Goal: Communication & Community: Share content

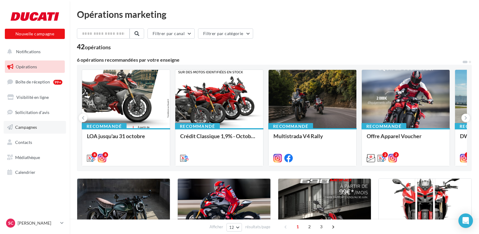
click at [35, 125] on span "Campagnes" at bounding box center [26, 127] width 22 height 5
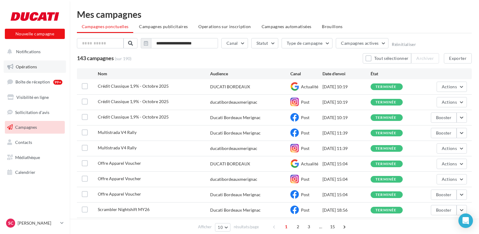
click at [36, 62] on link "Opérations" at bounding box center [35, 67] width 62 height 13
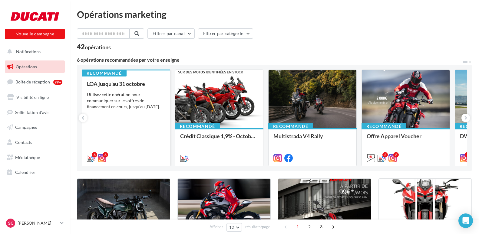
click at [116, 110] on div "Utilisez cette opération pour communiquer sur les offres de financement en cour…" at bounding box center [126, 101] width 78 height 18
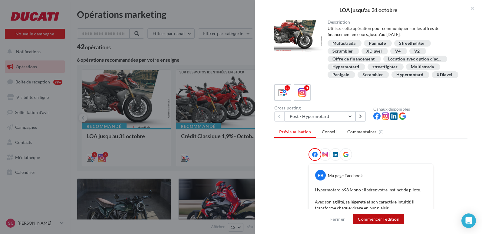
click at [377, 218] on button "Commencer l'édition" at bounding box center [378, 220] width 51 height 10
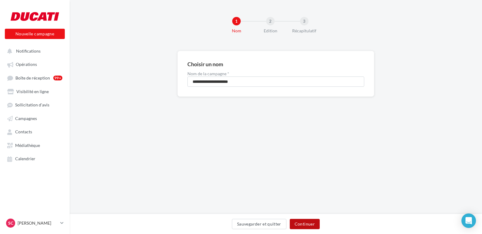
click at [304, 220] on button "Continuer" at bounding box center [305, 224] width 30 height 10
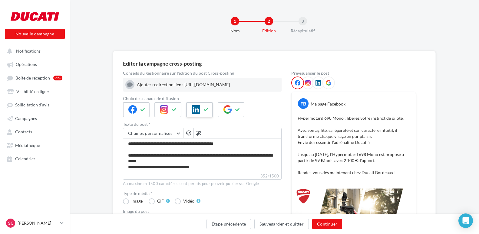
click at [207, 112] on icon at bounding box center [206, 110] width 5 height 4
click at [331, 223] on button "Continuer" at bounding box center [327, 224] width 30 height 10
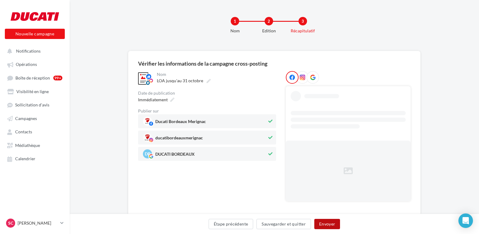
click at [328, 220] on button "Envoyer" at bounding box center [327, 224] width 26 height 10
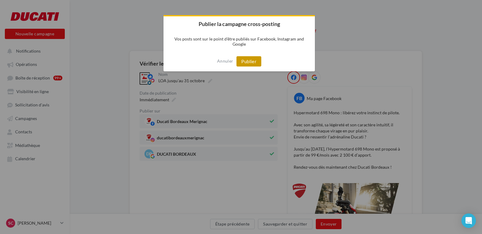
click at [252, 60] on button "Publier" at bounding box center [249, 61] width 25 height 10
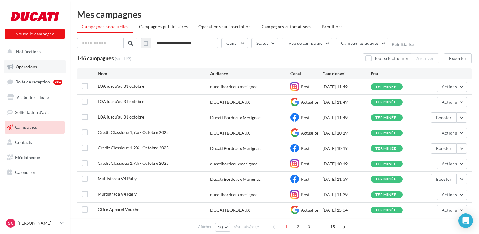
click at [34, 73] on link "Opérations" at bounding box center [35, 67] width 62 height 13
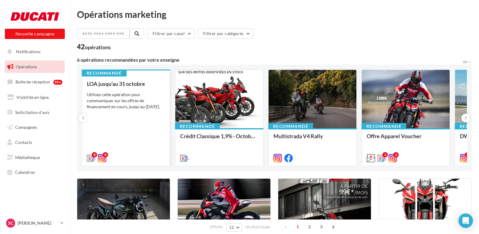
click at [136, 104] on div "Utilisez cette opération pour communiquer sur les offres de financement en cour…" at bounding box center [126, 101] width 78 height 18
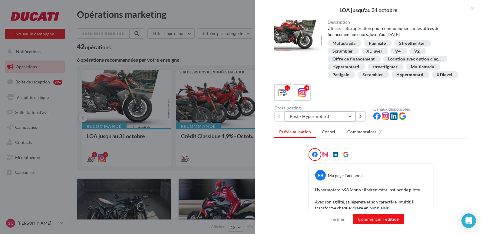
click at [339, 122] on button "Post - Hypermotard" at bounding box center [320, 116] width 71 height 10
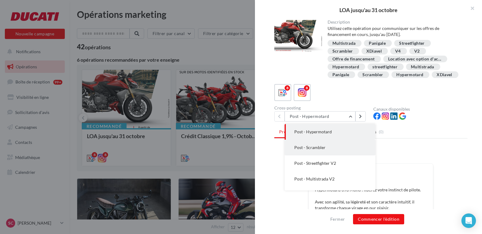
click at [334, 152] on button "Post - Scrambler" at bounding box center [330, 148] width 91 height 16
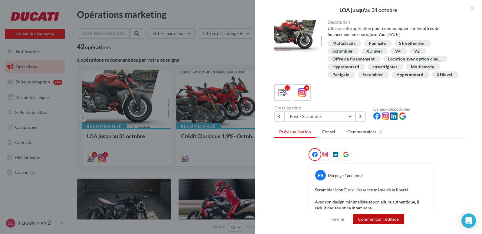
click at [375, 218] on button "Commencer l'édition" at bounding box center [378, 220] width 51 height 10
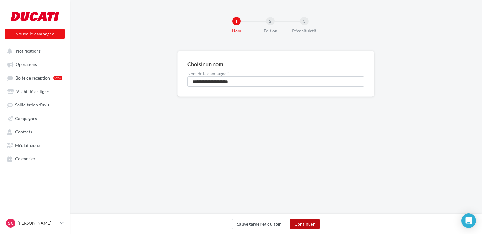
click at [310, 224] on button "Continuer" at bounding box center [305, 224] width 30 height 10
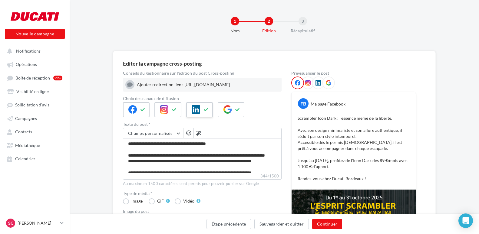
click at [201, 115] on div at bounding box center [199, 109] width 27 height 15
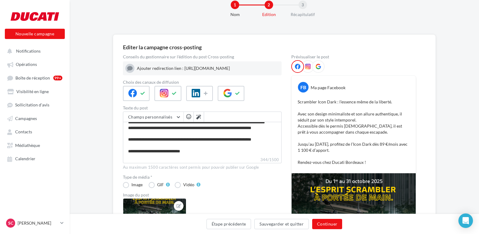
scroll to position [30, 0]
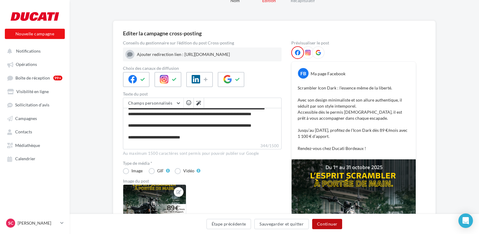
click at [336, 225] on button "Continuer" at bounding box center [327, 224] width 30 height 10
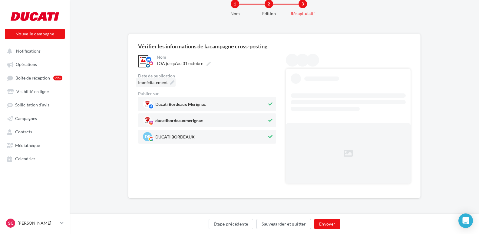
click at [169, 83] on div "Immédiatement" at bounding box center [156, 82] width 40 height 9
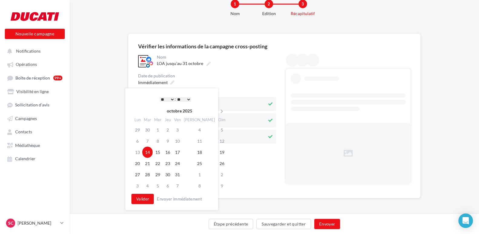
scroll to position [0, 0]
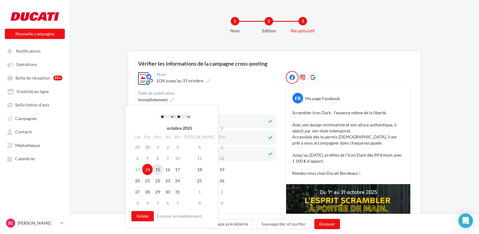
click at [160, 171] on td "15" at bounding box center [158, 169] width 10 height 11
click at [145, 214] on button "Valider" at bounding box center [142, 216] width 22 height 10
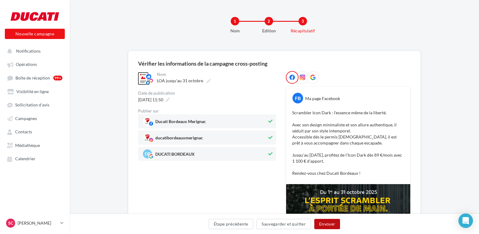
click at [333, 224] on button "Envoyer" at bounding box center [327, 224] width 26 height 10
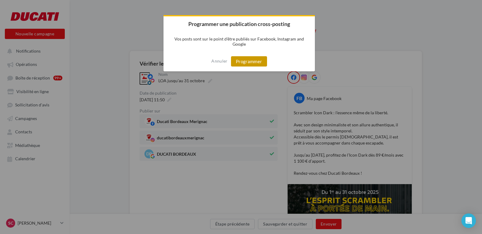
click at [250, 61] on button "Programmer" at bounding box center [249, 61] width 36 height 10
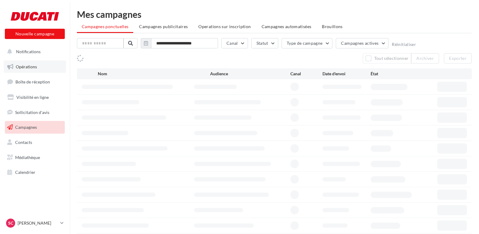
click at [15, 62] on link "Opérations" at bounding box center [35, 67] width 62 height 13
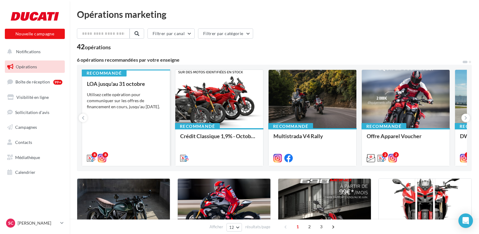
click at [107, 122] on div "LOA jusqu'au [DATE] Utilisez cette opération pour communiquer sur les offres de…" at bounding box center [126, 121] width 78 height 80
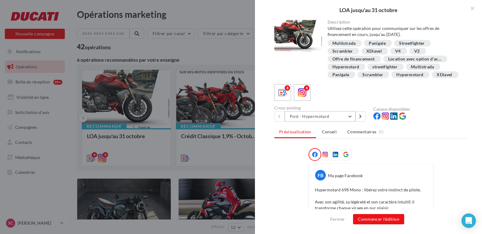
click at [325, 122] on button "Post - Hypermotard" at bounding box center [320, 116] width 71 height 10
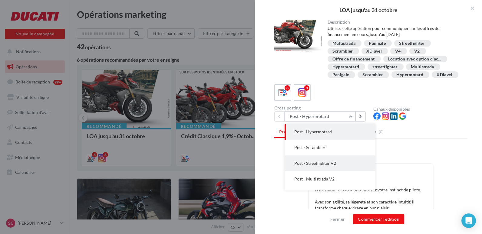
click at [333, 166] on span "Post - Streetfighter V2" at bounding box center [315, 163] width 42 height 5
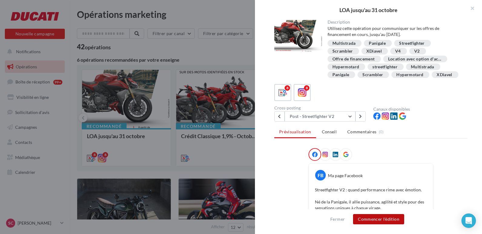
click at [376, 219] on button "Commencer l'édition" at bounding box center [378, 220] width 51 height 10
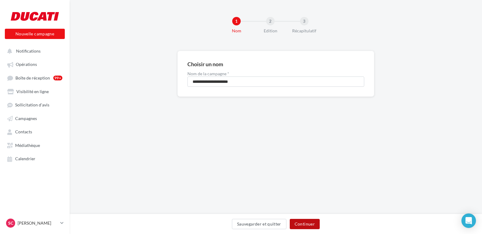
click at [307, 228] on button "Continuer" at bounding box center [305, 224] width 30 height 10
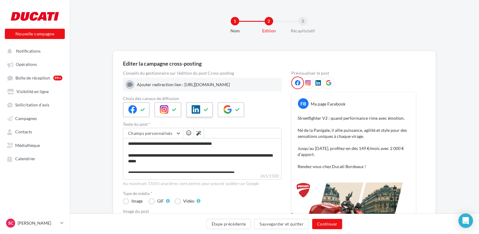
click at [209, 114] on button at bounding box center [206, 109] width 7 height 9
click at [324, 226] on button "Continuer" at bounding box center [327, 224] width 30 height 10
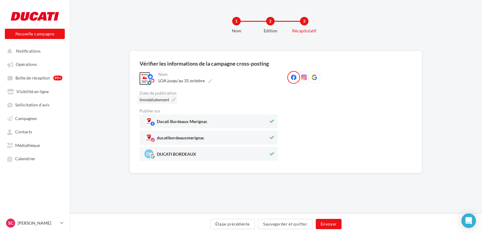
click at [158, 101] on span "Immédiatement" at bounding box center [155, 99] width 30 height 5
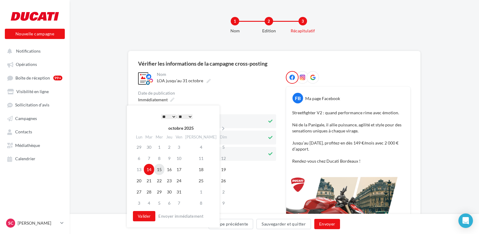
click at [162, 170] on td "15" at bounding box center [159, 169] width 10 height 11
click at [170, 116] on select "* * * * * * * * * * ** ** ** ** ** ** ** ** ** ** ** ** ** **" at bounding box center [167, 117] width 15 height 5
click at [188, 116] on select "** ** ** ** ** **" at bounding box center [183, 117] width 15 height 5
click at [150, 216] on button "Valider" at bounding box center [142, 216] width 22 height 10
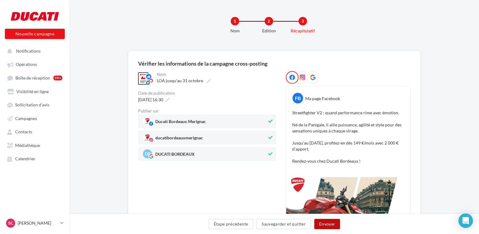
click at [330, 224] on button "Envoyer" at bounding box center [327, 224] width 26 height 10
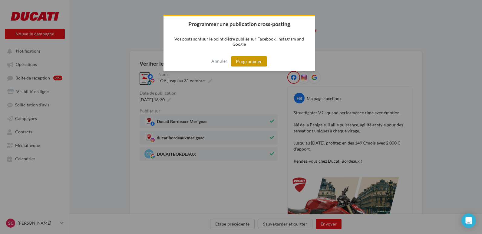
click at [249, 58] on button "Programmer" at bounding box center [249, 61] width 36 height 10
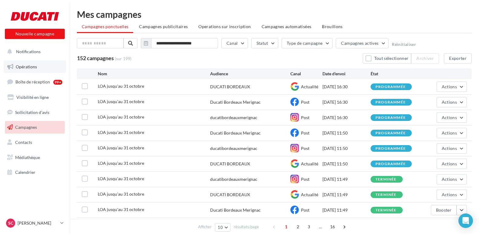
click at [27, 66] on span "Opérations" at bounding box center [26, 66] width 21 height 5
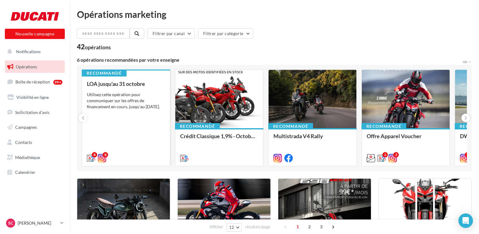
click at [125, 99] on div "Utilisez cette opération pour communiquer sur les offres de financement en cour…" at bounding box center [126, 101] width 78 height 18
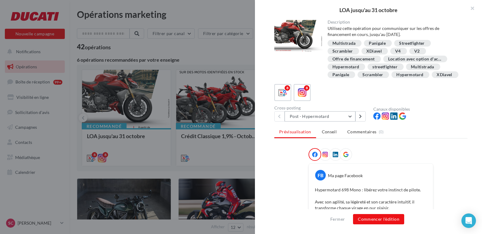
click at [337, 122] on button "Post - Hypermotard" at bounding box center [320, 116] width 71 height 10
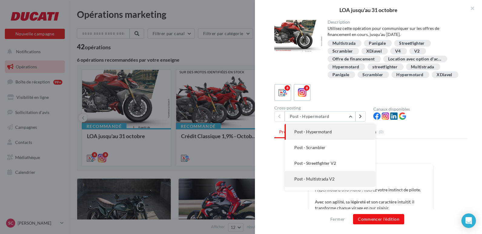
click at [340, 184] on button "Post - Multistrada V2" at bounding box center [330, 179] width 91 height 16
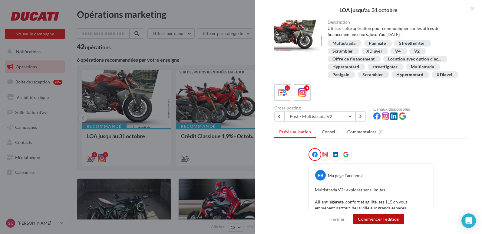
click at [386, 221] on button "Commencer l'édition" at bounding box center [378, 220] width 51 height 10
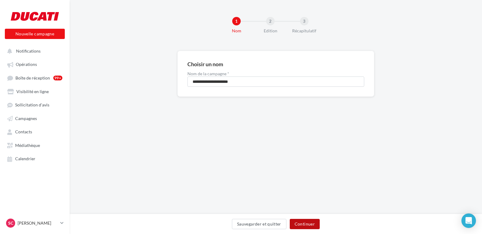
click at [301, 223] on button "Continuer" at bounding box center [305, 224] width 30 height 10
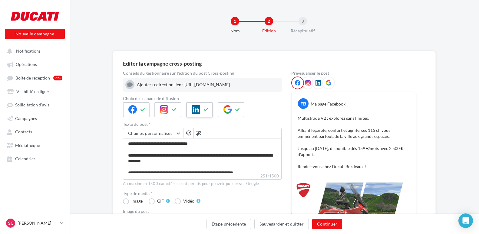
click at [202, 113] on div at bounding box center [199, 109] width 27 height 15
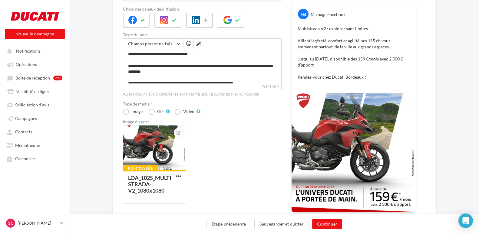
scroll to position [126, 0]
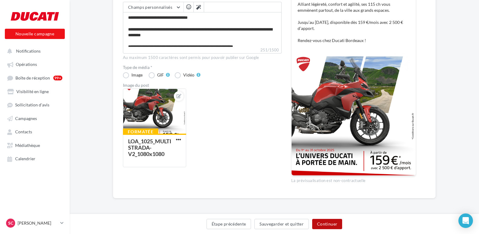
click at [331, 224] on button "Continuer" at bounding box center [327, 224] width 30 height 10
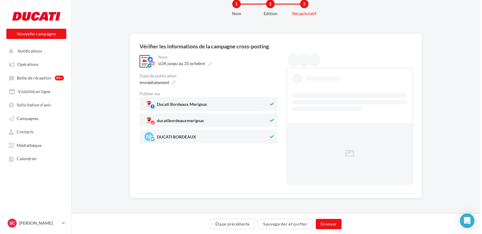
scroll to position [0, 0]
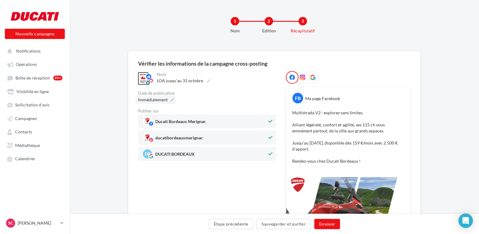
click at [166, 101] on span "Immédiatement" at bounding box center [153, 99] width 30 height 5
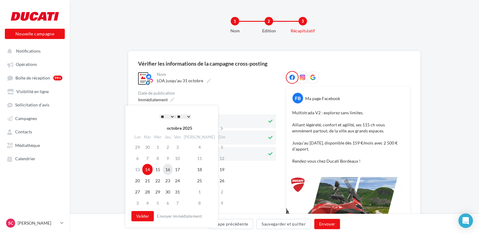
click at [170, 170] on td "16" at bounding box center [168, 169] width 10 height 11
click at [171, 116] on select "* * * * * * * * * * ** ** ** ** ** ** ** ** ** ** ** ** ** **" at bounding box center [167, 117] width 15 height 5
click at [146, 219] on button "Valider" at bounding box center [142, 216] width 22 height 10
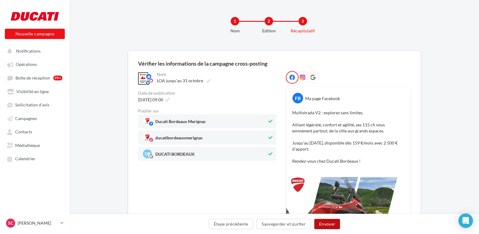
click at [329, 225] on button "Envoyer" at bounding box center [327, 224] width 26 height 10
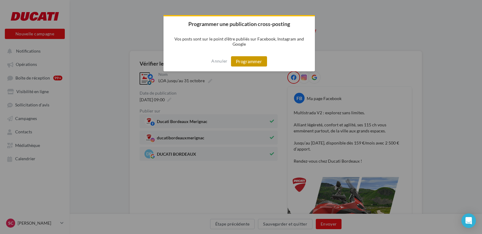
click at [255, 61] on button "Programmer" at bounding box center [249, 61] width 36 height 10
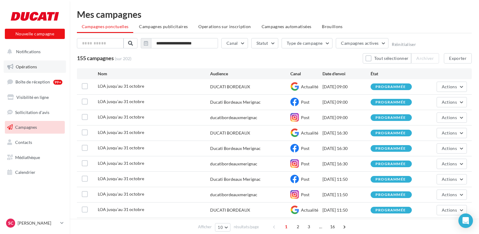
click at [48, 65] on link "Opérations" at bounding box center [35, 67] width 62 height 13
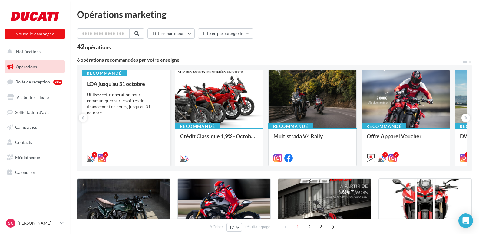
click at [125, 107] on div "Utilisez cette opération pour communiquer sur les offres de financement en cour…" at bounding box center [126, 104] width 78 height 24
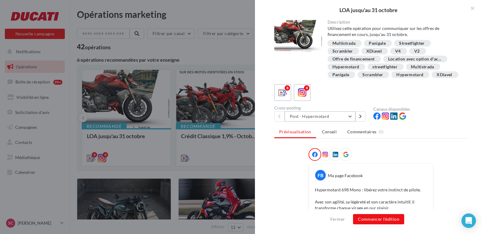
click at [306, 122] on button "Post - Hypermotard" at bounding box center [320, 116] width 71 height 10
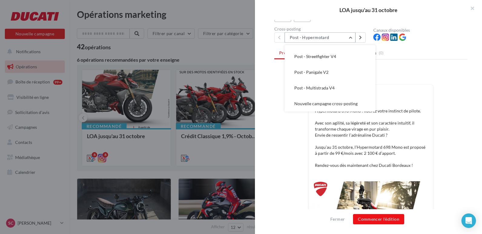
scroll to position [91, 0]
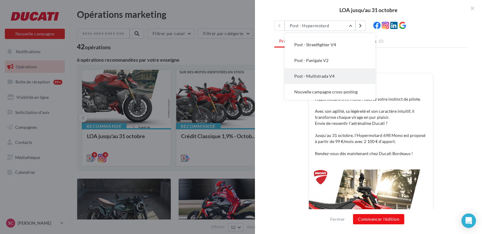
click at [332, 81] on button "Post - Multistrada V4" at bounding box center [330, 76] width 91 height 16
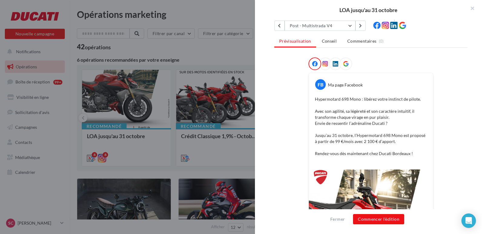
scroll to position [0, 0]
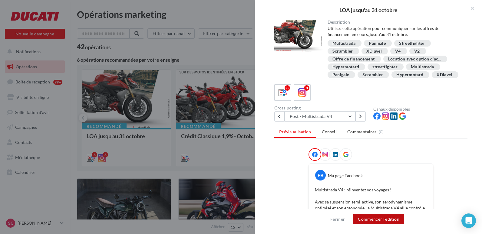
click at [369, 220] on button "Commencer l'édition" at bounding box center [378, 220] width 51 height 10
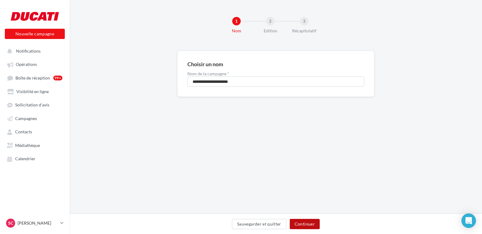
click at [298, 227] on button "Continuer" at bounding box center [305, 224] width 30 height 10
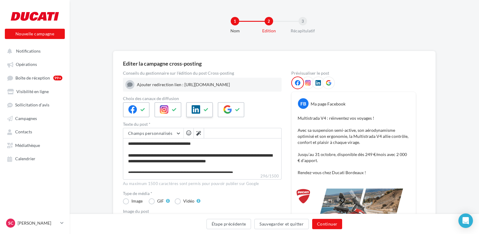
click at [207, 115] on button at bounding box center [206, 109] width 7 height 9
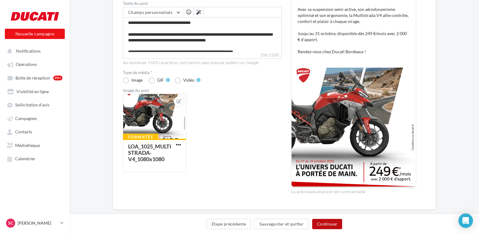
click at [333, 220] on button "Continuer" at bounding box center [327, 224] width 30 height 10
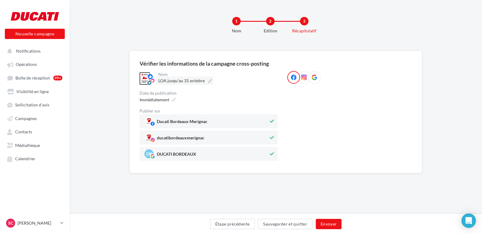
click at [159, 84] on label "LOA jusqu'au 31 octobre" at bounding box center [185, 81] width 58 height 8
click at [159, 84] on input "**********" at bounding box center [184, 82] width 53 height 10
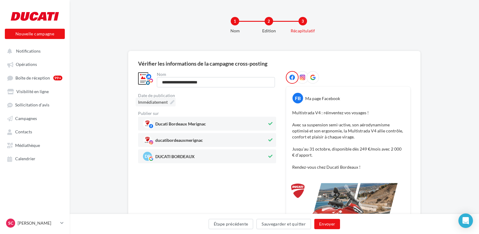
click at [158, 103] on div "Immédiatement" at bounding box center [156, 102] width 40 height 9
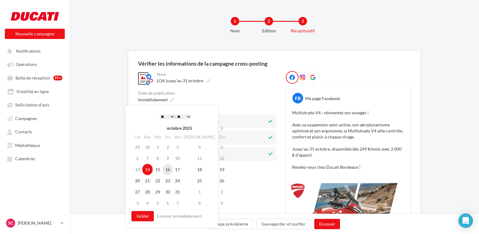
click at [172, 172] on td "16" at bounding box center [168, 169] width 10 height 11
click at [171, 116] on select "* * * * * * * * * * ** ** ** ** ** ** ** ** ** ** ** ** ** **" at bounding box center [167, 117] width 15 height 5
click at [140, 218] on button "Valider" at bounding box center [142, 216] width 22 height 10
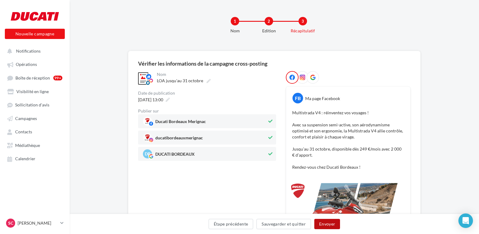
click at [325, 225] on button "Envoyer" at bounding box center [327, 224] width 26 height 10
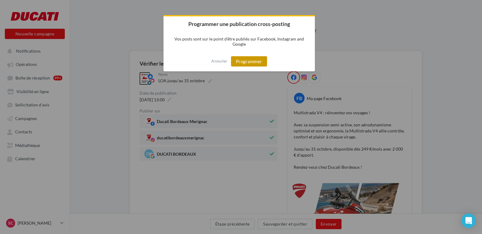
click at [255, 60] on button "Programmer" at bounding box center [249, 61] width 36 height 10
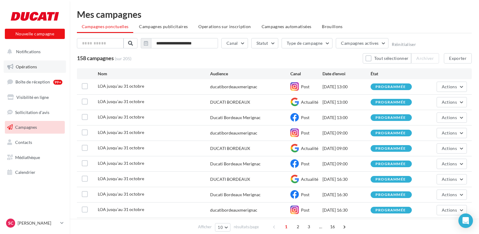
click at [41, 70] on link "Opérations" at bounding box center [35, 67] width 62 height 13
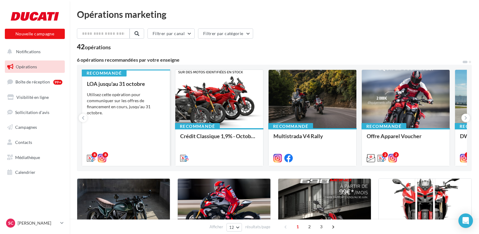
click at [123, 100] on div "Utilisez cette opération pour communiquer sur les offres de financement en cour…" at bounding box center [126, 104] width 78 height 24
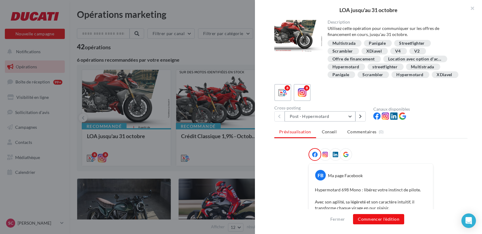
click at [323, 122] on button "Post - Hypermotard" at bounding box center [320, 116] width 71 height 10
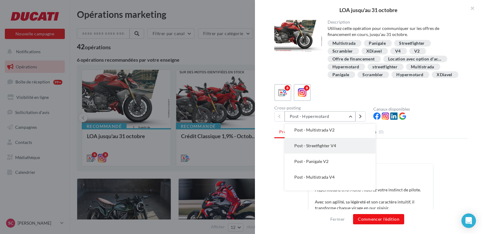
scroll to position [59, 0]
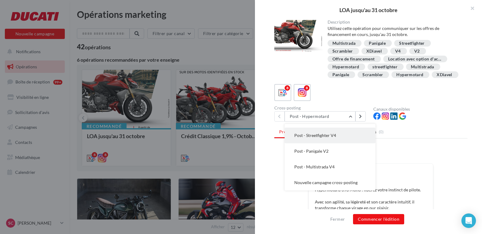
click at [338, 141] on button "Post - Streetfighter V4" at bounding box center [330, 136] width 91 height 16
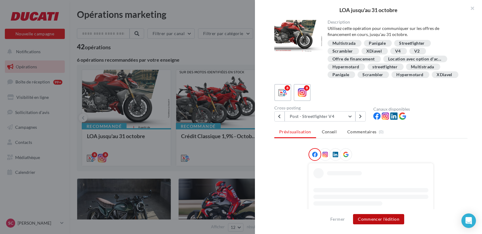
click at [360, 220] on button "Commencer l'édition" at bounding box center [378, 220] width 51 height 10
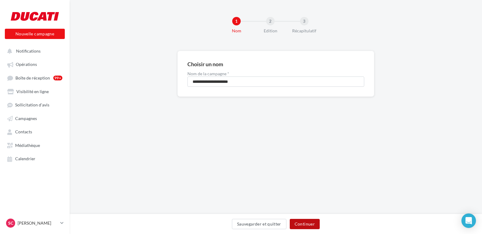
click at [312, 221] on button "Continuer" at bounding box center [305, 224] width 30 height 10
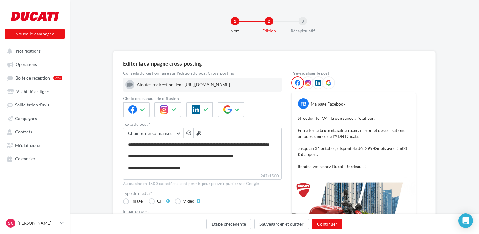
scroll to position [17, 0]
click at [202, 114] on div at bounding box center [199, 109] width 27 height 15
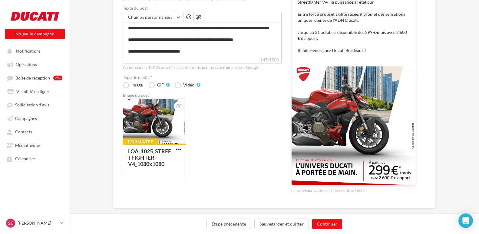
scroll to position [126, 0]
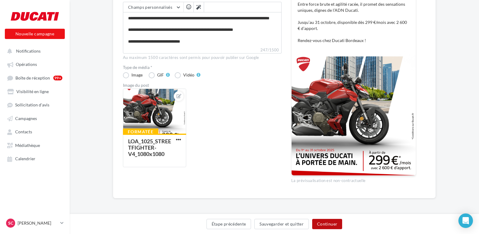
click at [332, 224] on button "Continuer" at bounding box center [327, 224] width 30 height 10
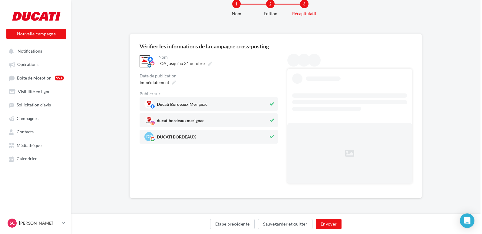
scroll to position [0, 0]
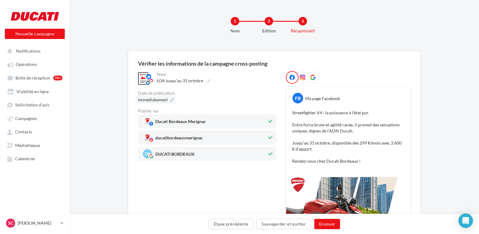
click at [164, 101] on span "Immédiatement" at bounding box center [153, 99] width 30 height 5
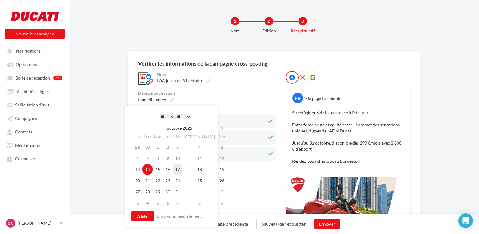
click at [181, 171] on td "17" at bounding box center [178, 169] width 10 height 11
click at [170, 113] on div "* * * * * * * * * * ** ** ** ** ** ** ** ** ** ** ** ** ** ** : ** ** ** ** ** …" at bounding box center [175, 116] width 61 height 9
click at [170, 118] on select "* * * * * * * * * * ** ** ** ** ** ** ** ** ** ** ** ** ** **" at bounding box center [167, 117] width 15 height 5
click at [144, 217] on button "Valider" at bounding box center [142, 216] width 22 height 10
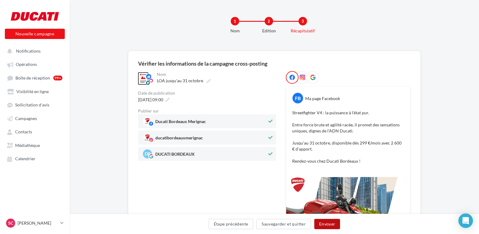
click at [325, 224] on button "Envoyer" at bounding box center [327, 224] width 26 height 10
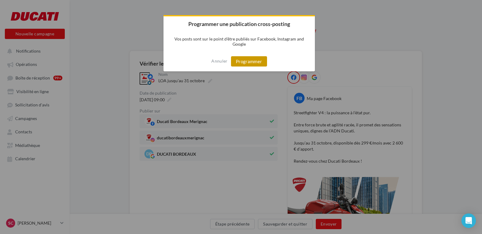
click at [248, 60] on button "Programmer" at bounding box center [249, 61] width 36 height 10
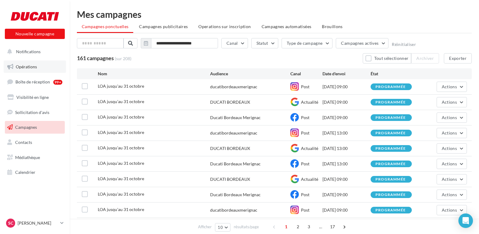
click at [47, 65] on link "Opérations" at bounding box center [35, 67] width 62 height 13
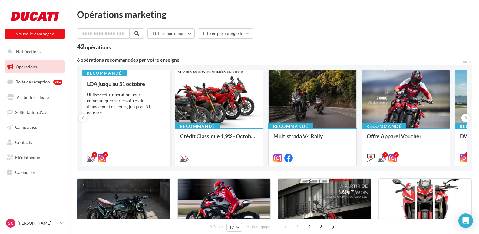
click at [128, 97] on div "Utilisez cette opération pour communiquer sur les offres de financement en cour…" at bounding box center [126, 104] width 78 height 24
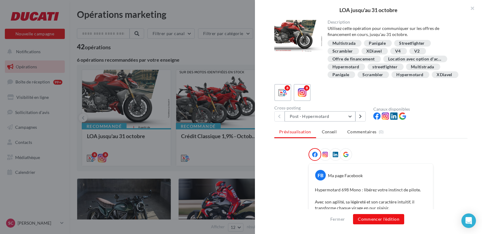
click at [349, 122] on button "Post - Hypermotard" at bounding box center [320, 116] width 71 height 10
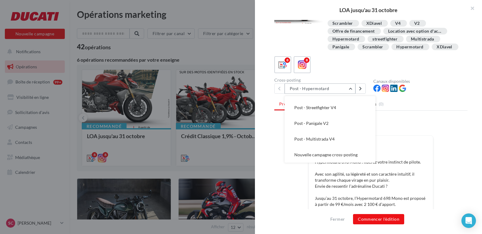
scroll to position [61, 0]
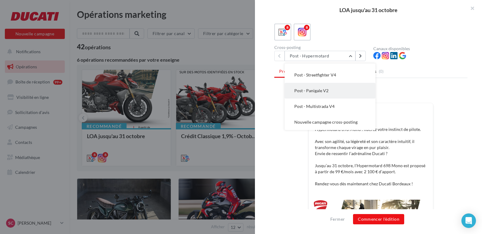
click at [346, 99] on button "Post - Panigale V2" at bounding box center [330, 91] width 91 height 16
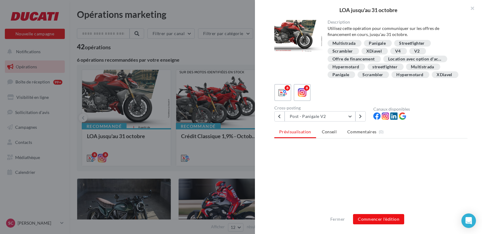
scroll to position [0, 0]
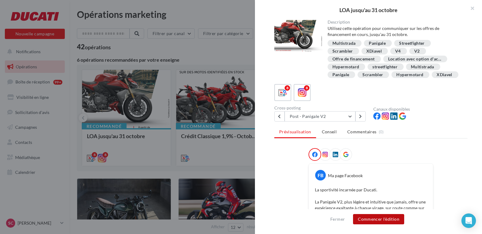
click at [386, 222] on button "Commencer l'édition" at bounding box center [378, 220] width 51 height 10
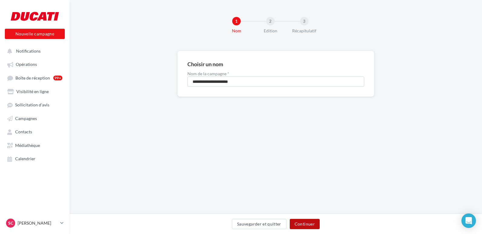
click at [311, 223] on button "Continuer" at bounding box center [305, 224] width 30 height 10
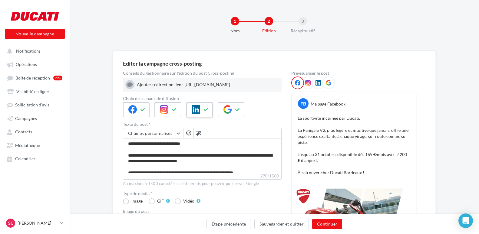
click at [207, 112] on icon at bounding box center [206, 110] width 5 height 4
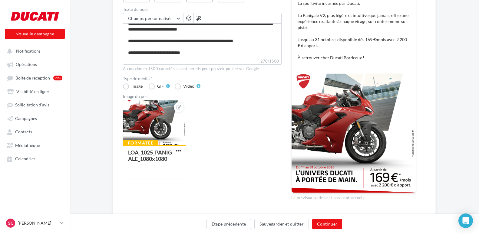
scroll to position [132, 0]
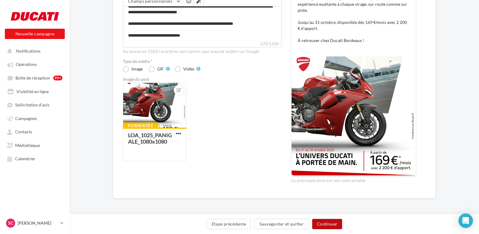
click at [324, 228] on button "Continuer" at bounding box center [327, 224] width 30 height 10
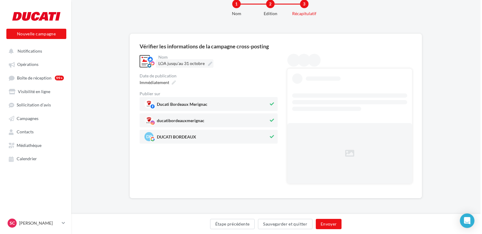
scroll to position [0, 0]
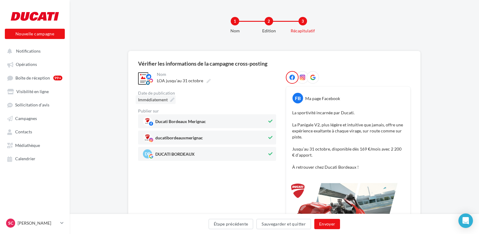
click at [172, 100] on icon at bounding box center [172, 100] width 4 height 4
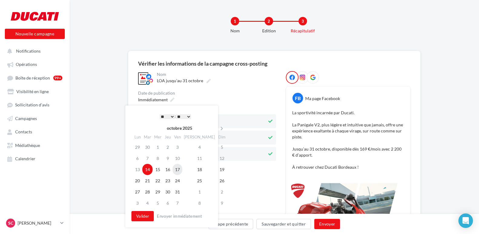
click at [182, 171] on td "17" at bounding box center [178, 169] width 10 height 11
click at [170, 116] on select "* * * * * * * * * * ** ** ** ** ** ** ** ** ** ** ** ** ** **" at bounding box center [167, 117] width 15 height 5
click at [143, 217] on button "Valider" at bounding box center [142, 216] width 22 height 10
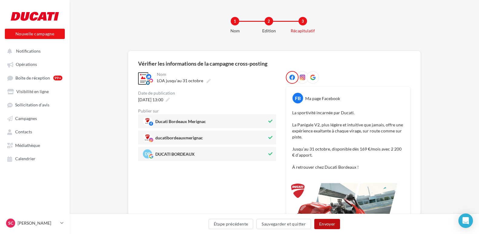
click at [330, 224] on button "Envoyer" at bounding box center [327, 224] width 26 height 10
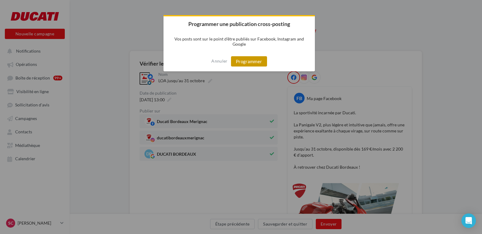
click at [253, 62] on button "Programmer" at bounding box center [249, 61] width 36 height 10
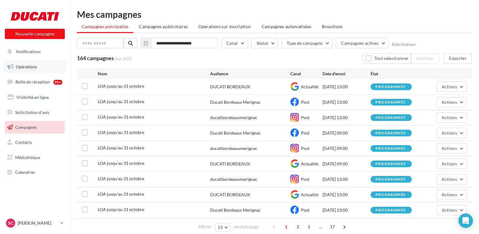
click at [41, 67] on link "Opérations" at bounding box center [35, 67] width 62 height 13
